Goal: Task Accomplishment & Management: Use online tool/utility

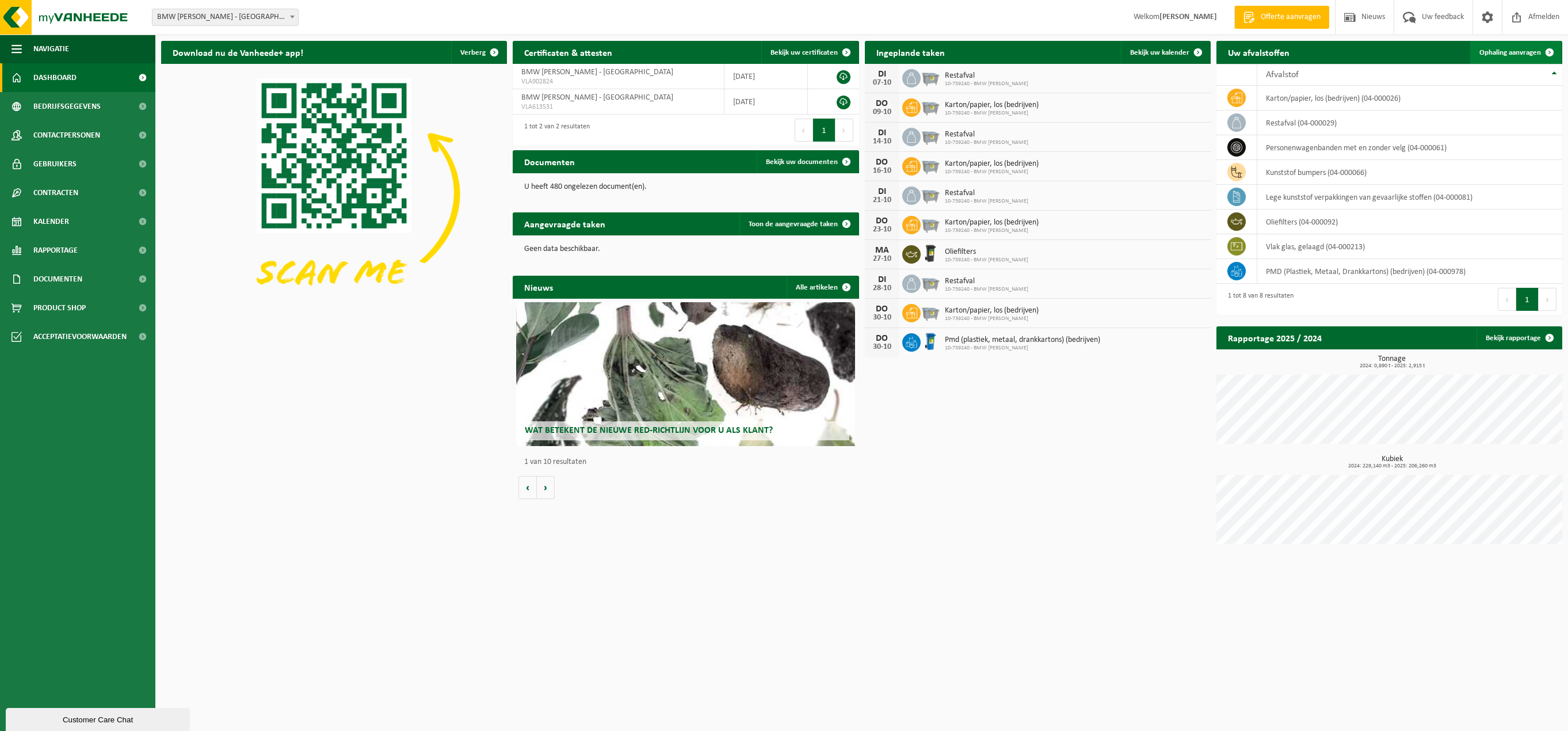
click at [1525, 52] on span "Ophaling aanvragen" at bounding box center [1510, 52] width 61 height 7
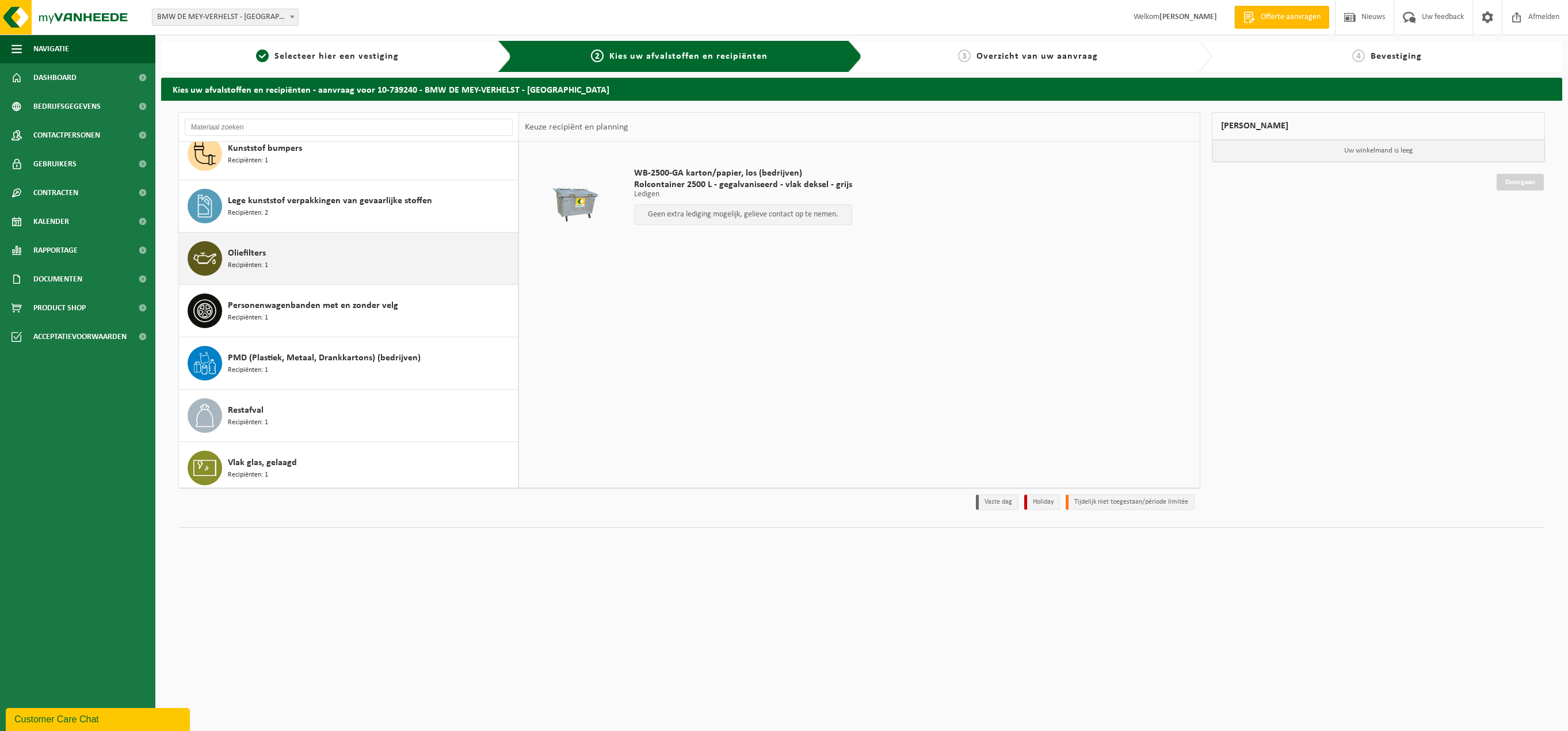
scroll to position [73, 0]
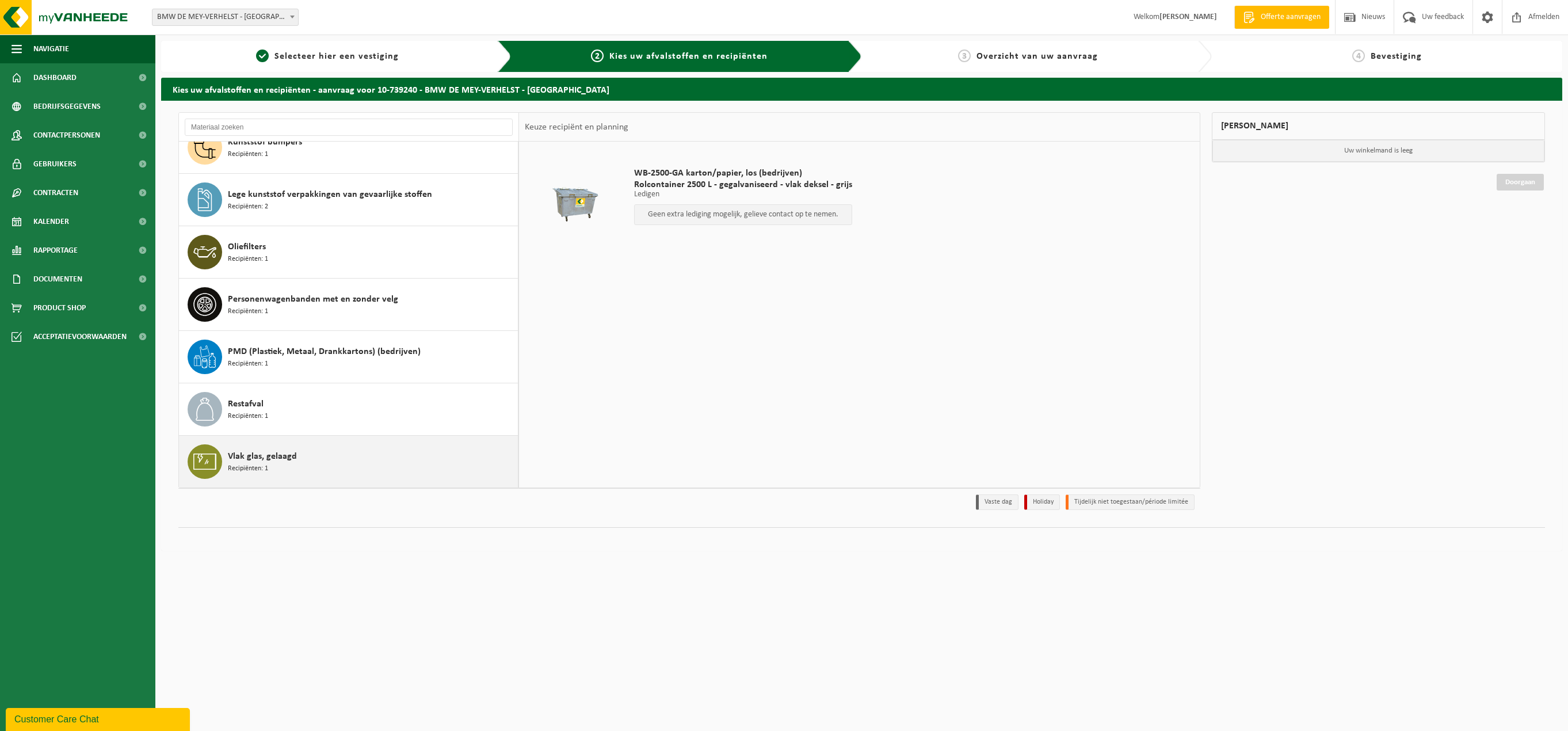
click at [265, 458] on span "Vlak glas, gelaagd" at bounding box center [262, 456] width 69 height 14
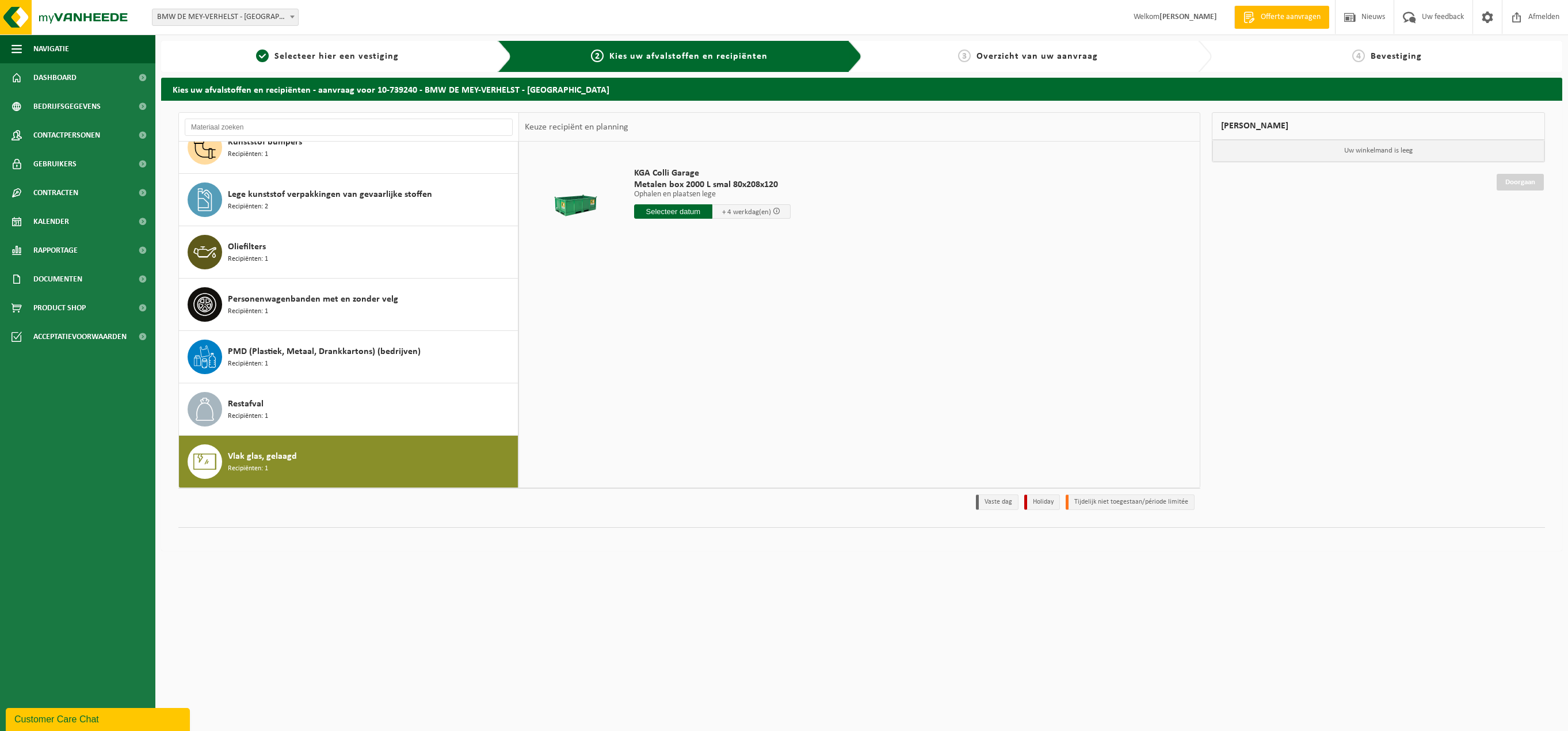
click at [681, 210] on input "text" at bounding box center [673, 211] width 78 height 14
click at [666, 290] on div "7" at bounding box center [664, 295] width 20 height 18
type input "Van 2025-10-07"
click at [671, 277] on button "In winkelmand" at bounding box center [666, 276] width 63 height 18
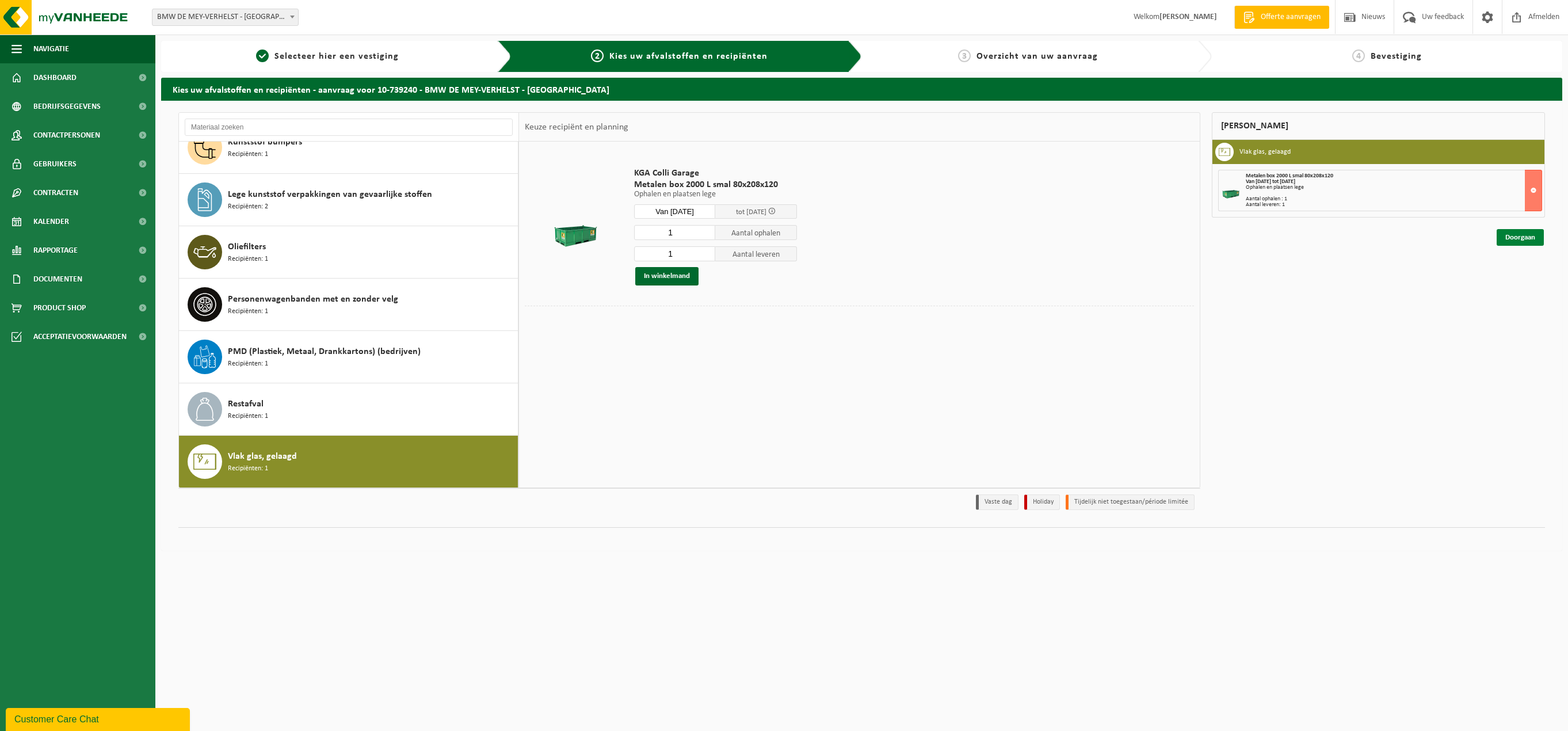
click at [1527, 239] on link "Doorgaan" at bounding box center [1520, 237] width 47 height 17
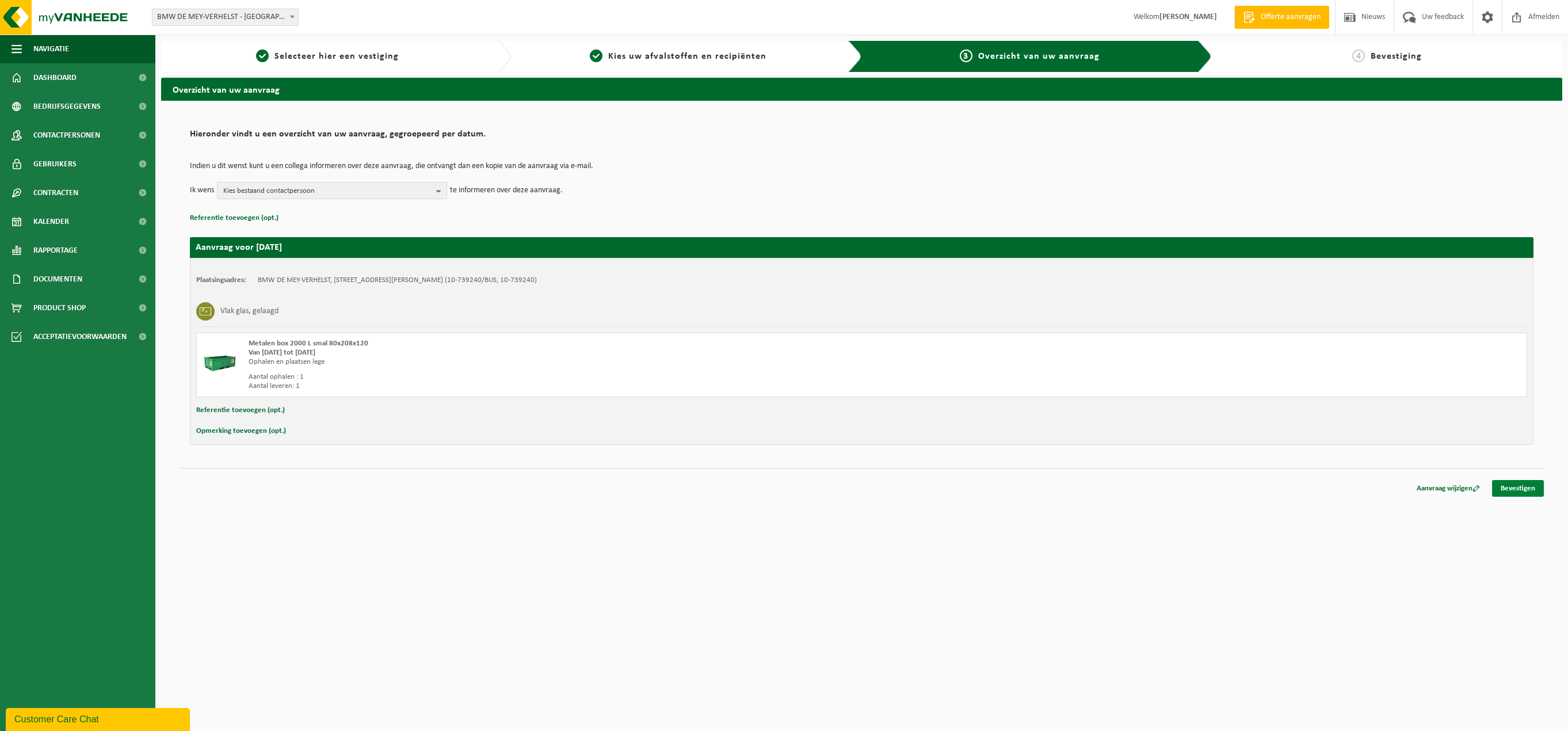
click at [1510, 486] on link "Bevestigen" at bounding box center [1518, 488] width 52 height 17
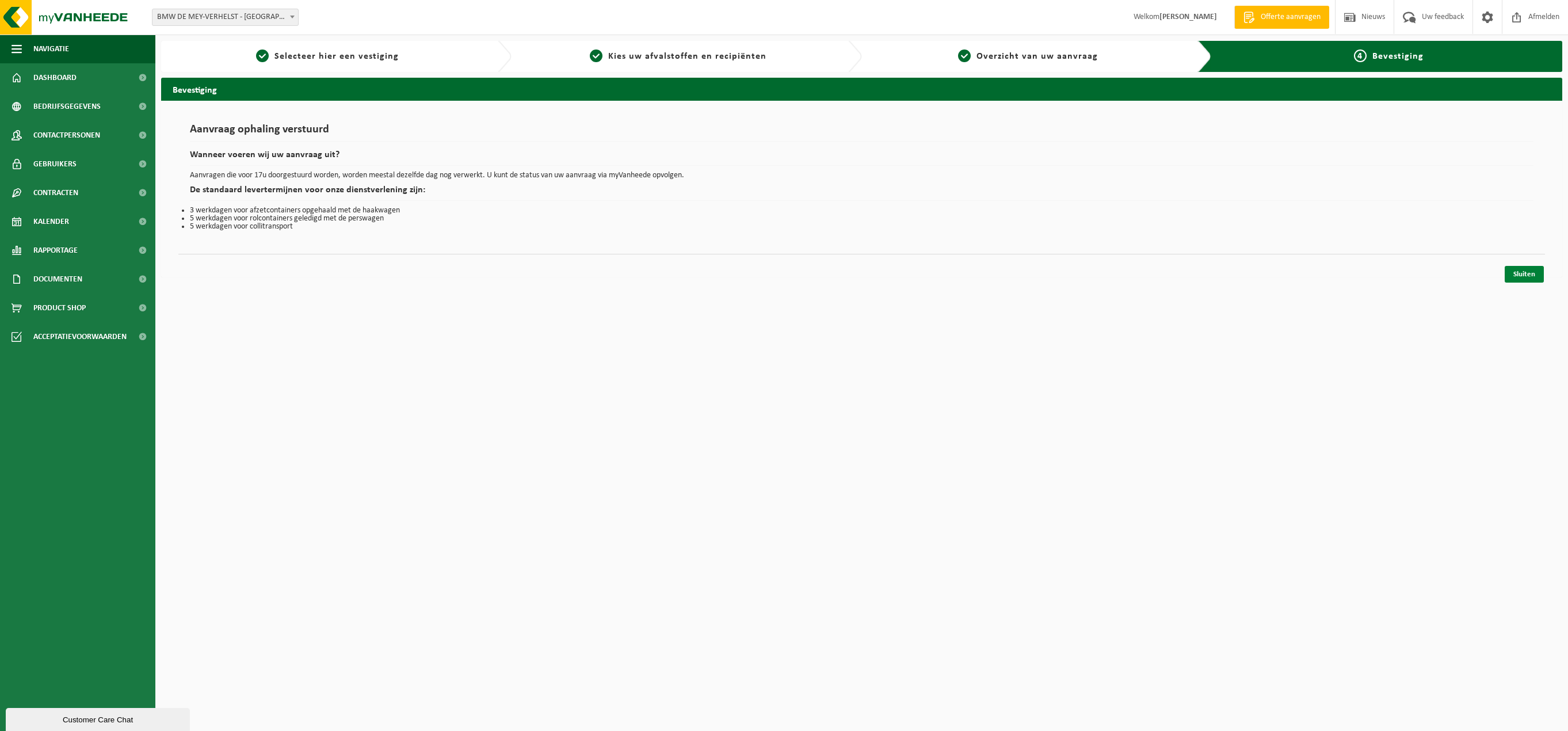
click at [1537, 267] on link "Sluiten" at bounding box center [1524, 275] width 39 height 17
